Goal: Task Accomplishment & Management: Use online tool/utility

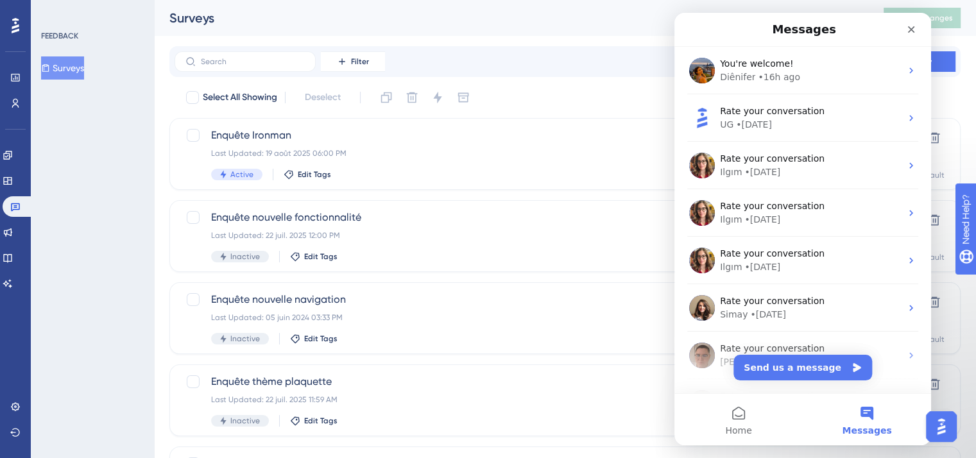
click at [821, 76] on div "Diênifer • 16h ago" at bounding box center [810, 77] width 181 height 13
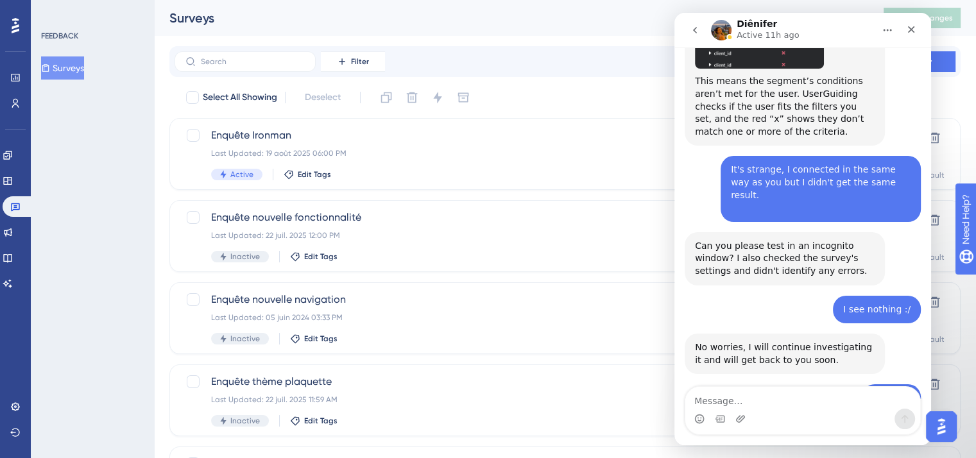
scroll to position [1329, 0]
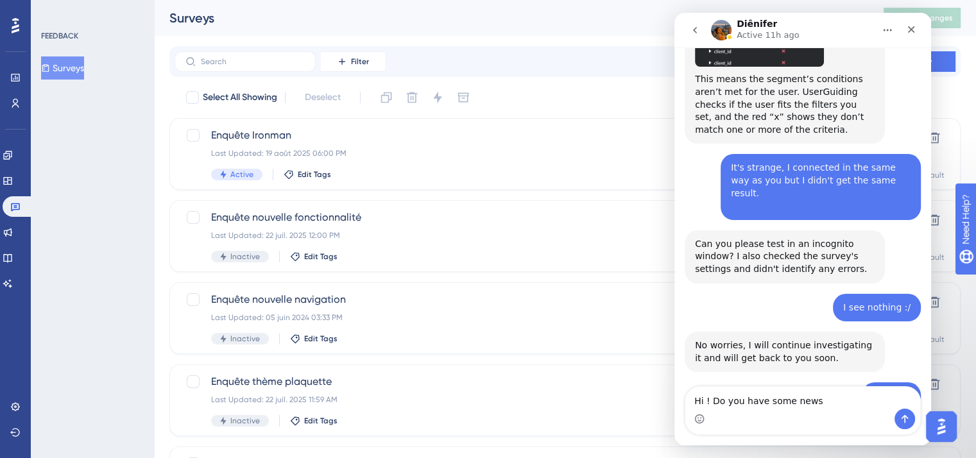
type textarea "Hi ! Do you have some news ?"
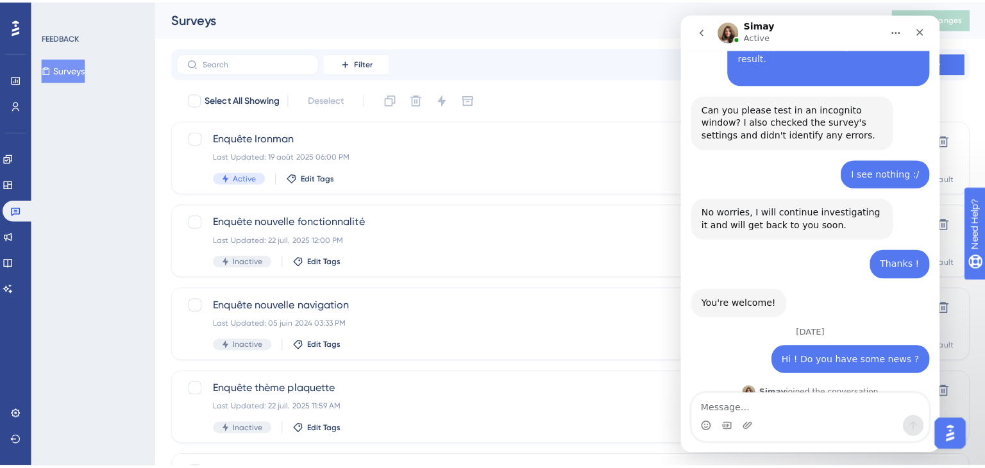
scroll to position [1495, 0]
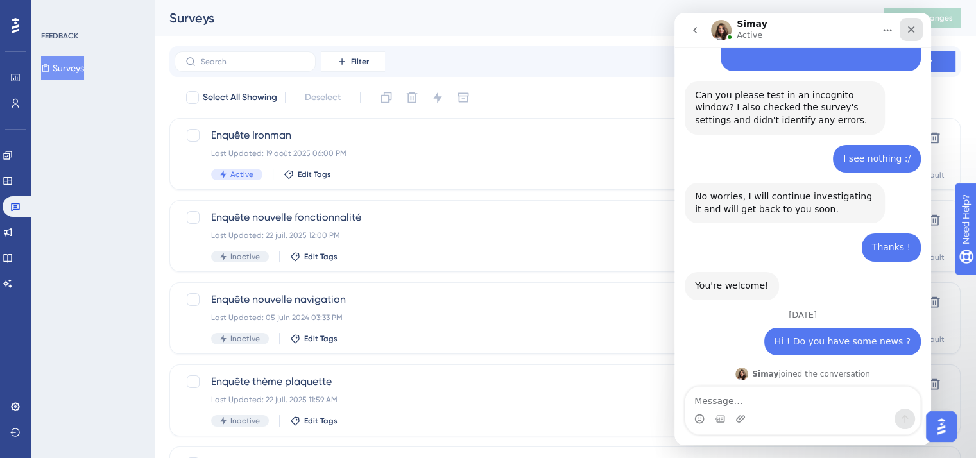
click at [910, 37] on div "Close" at bounding box center [910, 29] width 23 height 23
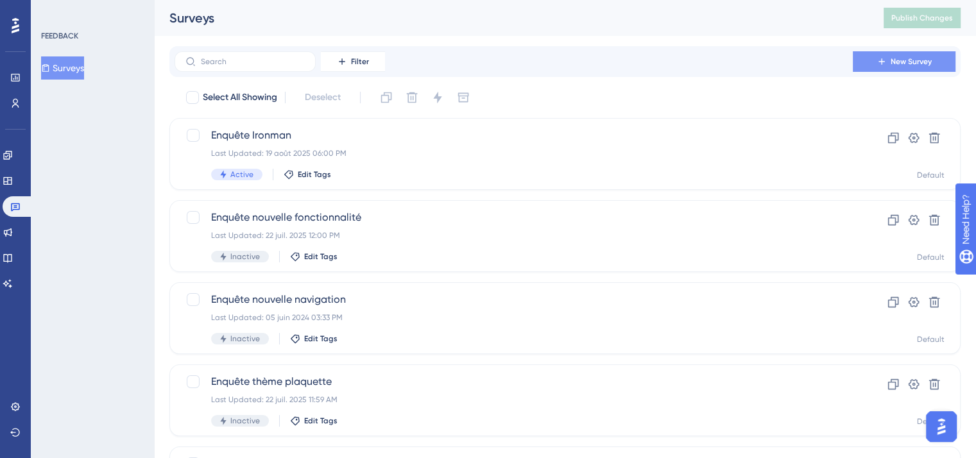
click at [898, 58] on span "New Survey" at bounding box center [910, 61] width 41 height 10
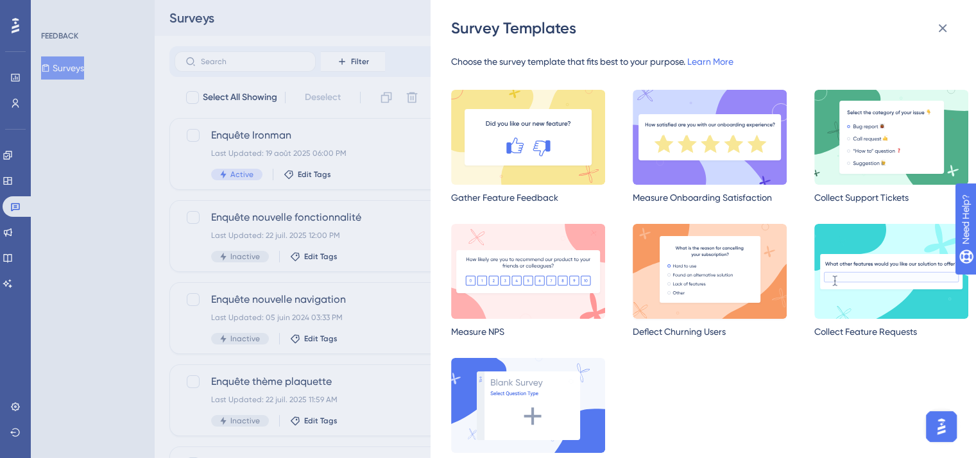
click at [686, 296] on img at bounding box center [709, 271] width 154 height 95
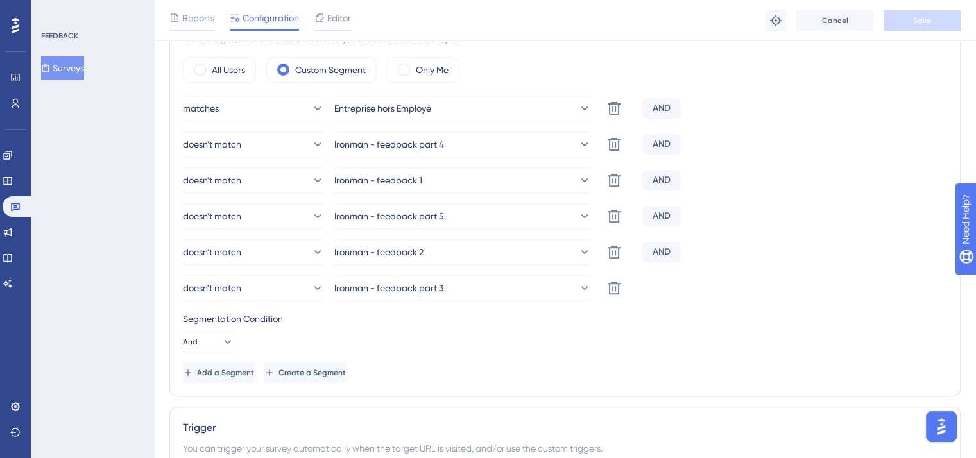
scroll to position [400, 0]
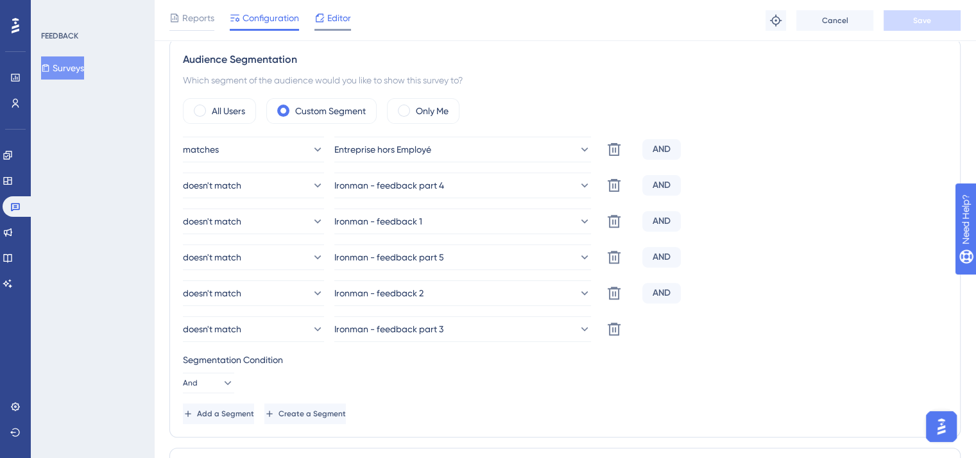
click at [328, 26] on div "Editor" at bounding box center [332, 20] width 37 height 21
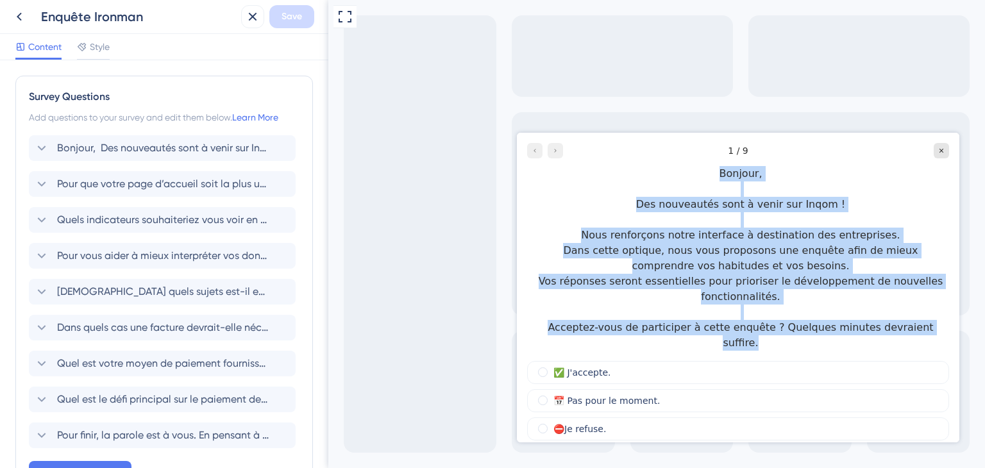
drag, startPoint x: 724, startPoint y: 170, endPoint x: 949, endPoint y: 313, distance: 267.3
click at [949, 313] on div "1 / 9 Bonjour, Des nouveautés sont à venir sur Inqom ! Nous renforçons notre in…" at bounding box center [738, 247] width 443 height 228
copy div "Bonjour, Des nouveautés sont à venir sur Inqom ! Nous renforçons notre interfac…"
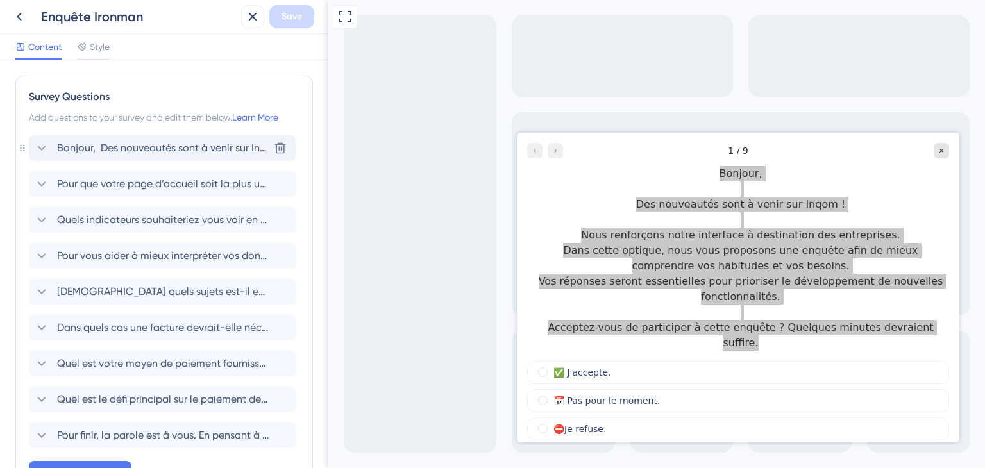
click at [167, 146] on span "Bonjour, Des nouveautés sont à venir sur Inqom ! Nous renforçons notre interfac…" at bounding box center [163, 147] width 212 height 15
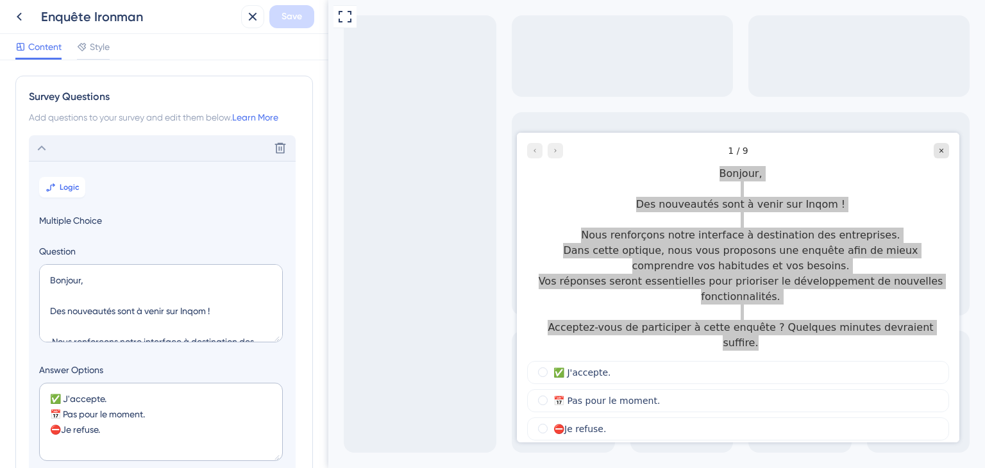
scroll to position [74, 0]
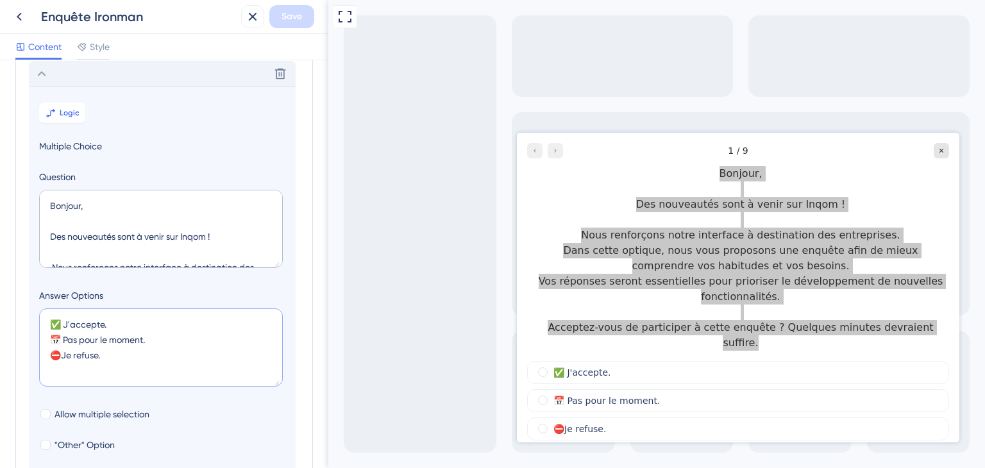
click at [231, 373] on textarea "✅ J'accepte. 📅​​ Pas pour le moment. ​​⛔​​Je refuse." at bounding box center [161, 348] width 244 height 78
click at [167, 347] on textarea "✅ J'accepte. 📅​​ Pas pour le moment. ​​⛔​​Je refuse." at bounding box center [161, 348] width 244 height 78
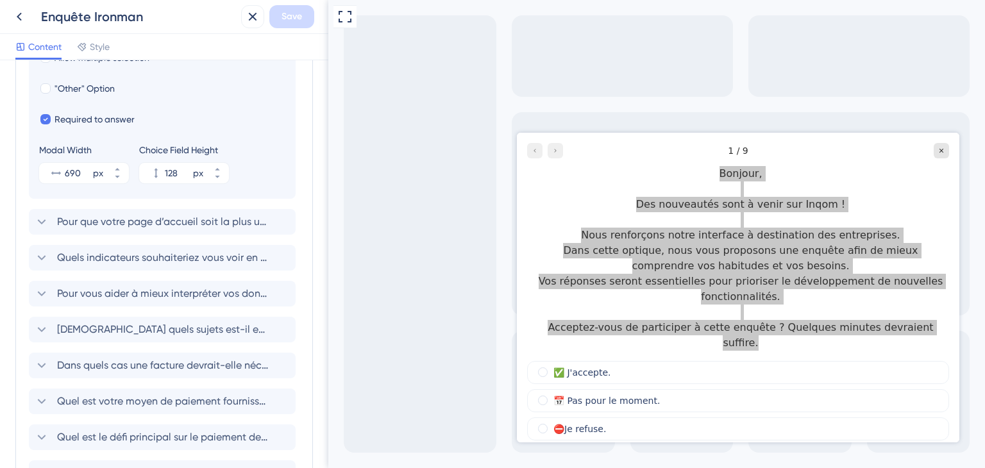
click at [985, 93] on div "Full Screen Preview" at bounding box center [656, 234] width 657 height 468
